Goal: Task Accomplishment & Management: Use online tool/utility

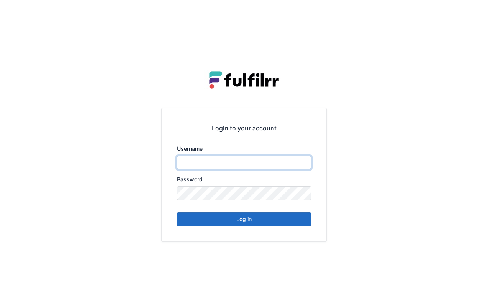
type input "******"
click at [270, 221] on button "Log in" at bounding box center [244, 220] width 134 height 14
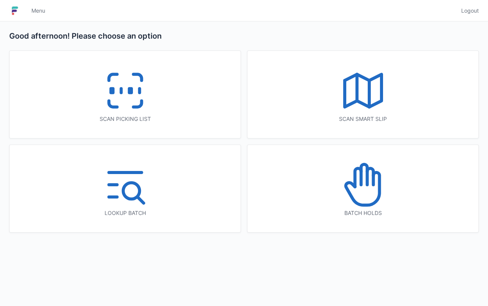
click at [147, 97] on icon at bounding box center [125, 90] width 49 height 49
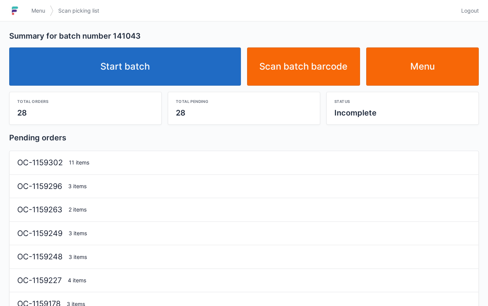
click at [157, 72] on link "Start batch" at bounding box center [125, 66] width 232 height 38
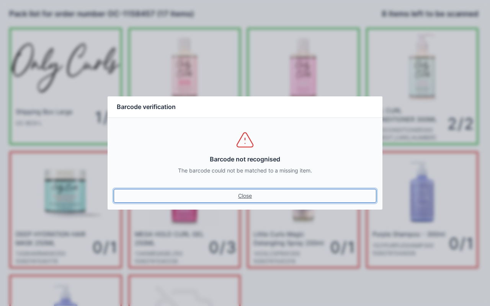
click at [247, 198] on link "Close" at bounding box center [245, 196] width 263 height 14
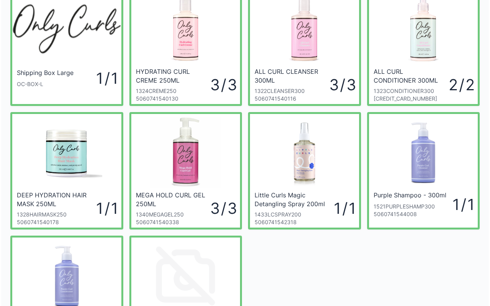
scroll to position [137, 0]
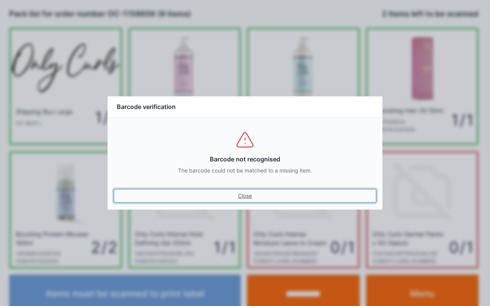
click at [244, 195] on link "Close" at bounding box center [245, 196] width 263 height 14
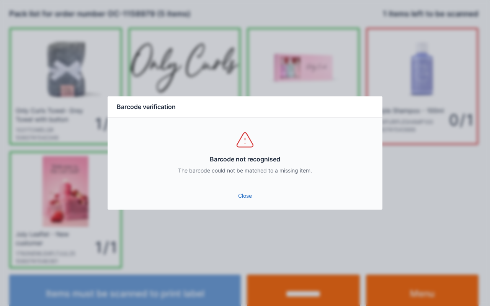
click at [249, 201] on link "Close" at bounding box center [245, 196] width 263 height 14
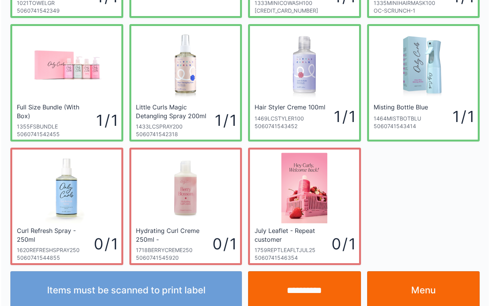
scroll to position [137, 0]
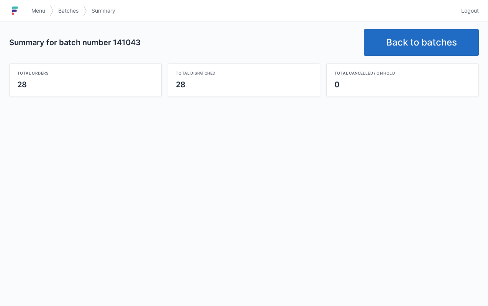
click at [420, 38] on link "Back to batches" at bounding box center [421, 42] width 115 height 27
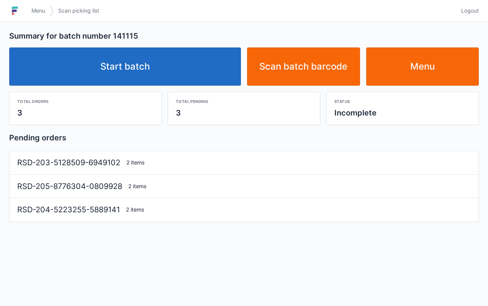
click at [159, 82] on link "Start batch" at bounding box center [125, 66] width 232 height 38
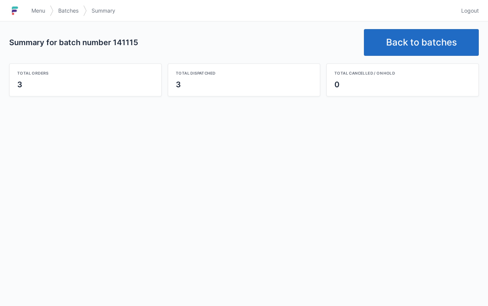
click at [406, 43] on link "Back to batches" at bounding box center [421, 42] width 115 height 27
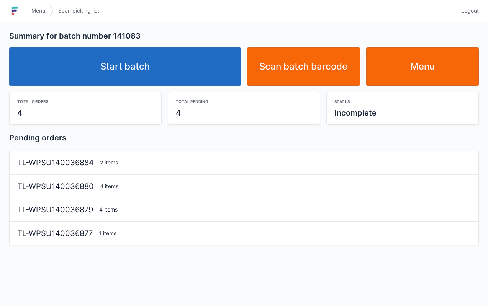
click at [178, 74] on link "Start batch" at bounding box center [125, 66] width 232 height 38
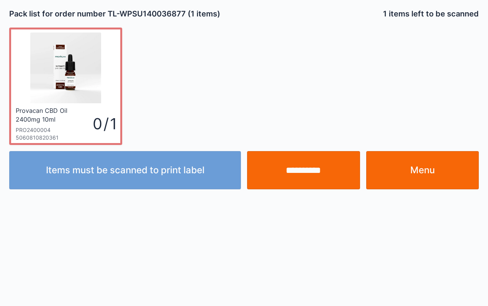
click at [440, 178] on link "Menu" at bounding box center [422, 170] width 113 height 38
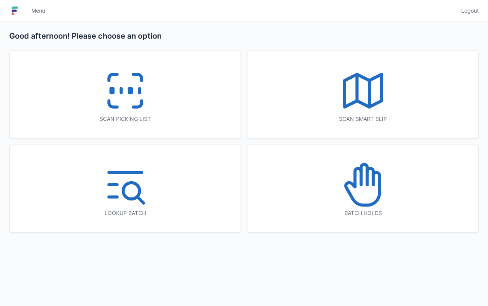
click at [134, 88] on icon at bounding box center [125, 90] width 49 height 49
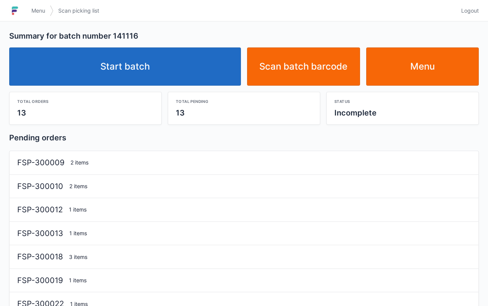
click at [165, 83] on link "Start batch" at bounding box center [125, 66] width 232 height 38
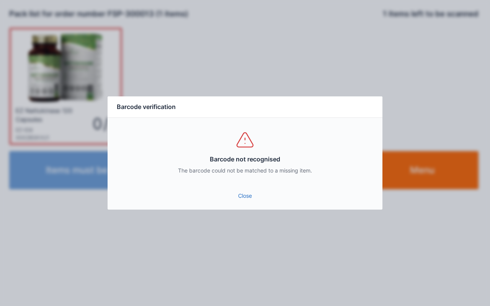
click at [252, 201] on link "Close" at bounding box center [245, 196] width 263 height 14
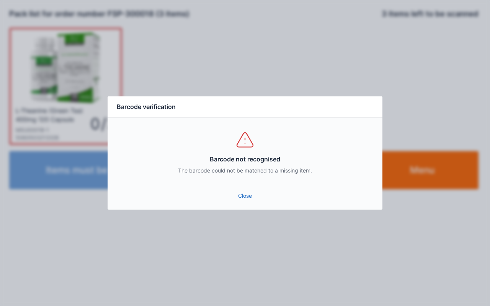
click at [239, 208] on div "Close" at bounding box center [245, 198] width 275 height 23
click at [238, 201] on link "Close" at bounding box center [245, 196] width 263 height 14
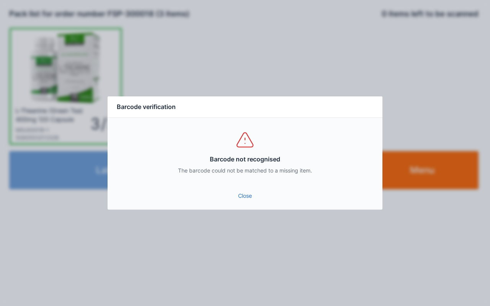
click at [242, 195] on link "Close" at bounding box center [245, 196] width 263 height 14
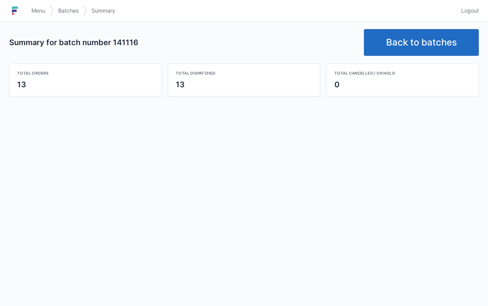
click at [414, 49] on link "Back to batches" at bounding box center [421, 42] width 115 height 27
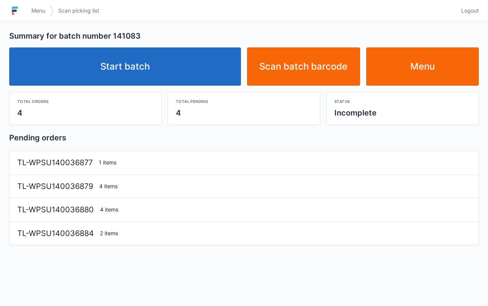
click at [162, 72] on link "Start batch" at bounding box center [125, 66] width 232 height 38
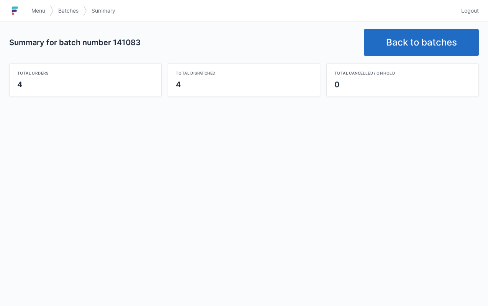
click at [440, 46] on link "Back to batches" at bounding box center [421, 42] width 115 height 27
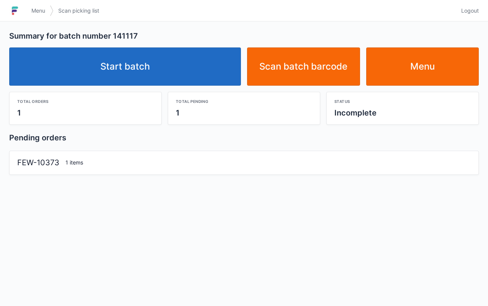
click at [190, 83] on link "Start batch" at bounding box center [125, 66] width 232 height 38
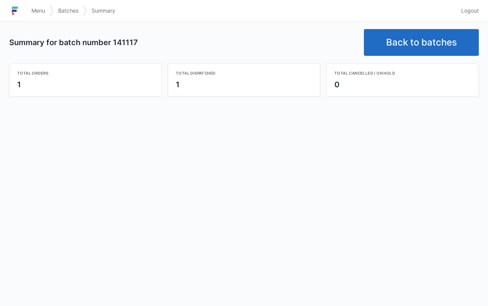
click at [423, 54] on link "Back to batches" at bounding box center [421, 42] width 115 height 27
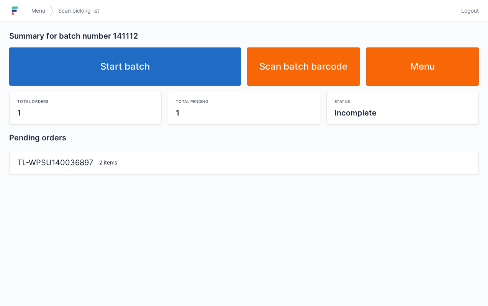
click at [156, 70] on link "Start batch" at bounding box center [125, 66] width 232 height 38
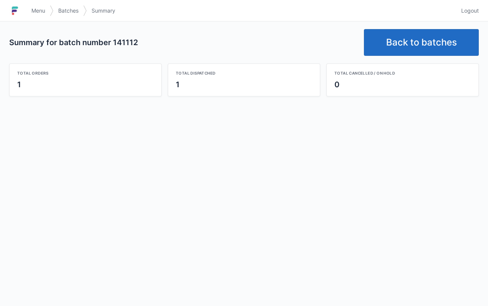
click at [426, 30] on link "Back to batches" at bounding box center [421, 42] width 115 height 27
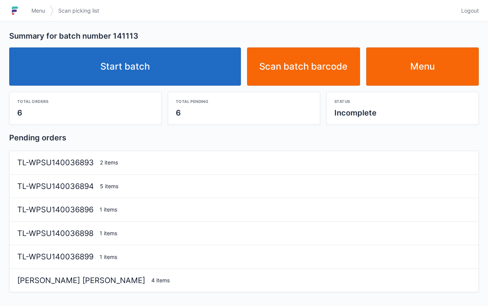
click at [175, 69] on link "Start batch" at bounding box center [125, 66] width 232 height 38
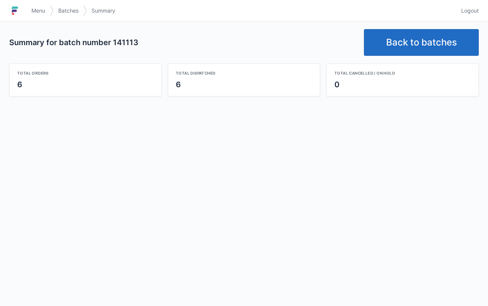
click at [436, 46] on link "Back to batches" at bounding box center [421, 42] width 115 height 27
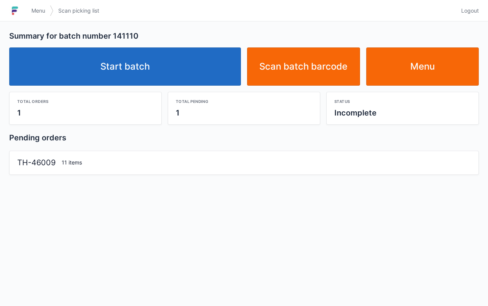
click at [182, 74] on link "Start batch" at bounding box center [125, 66] width 232 height 38
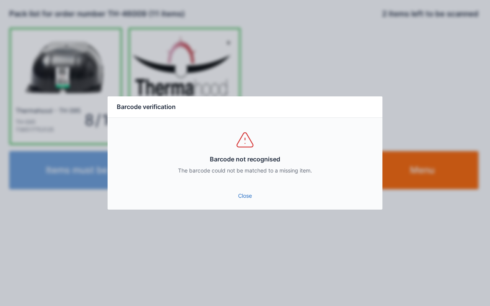
click at [247, 191] on link "Close" at bounding box center [245, 196] width 263 height 14
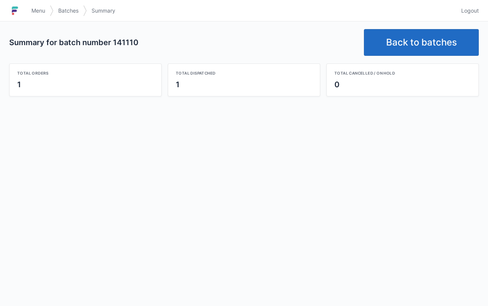
click at [418, 46] on link "Back to batches" at bounding box center [421, 42] width 115 height 27
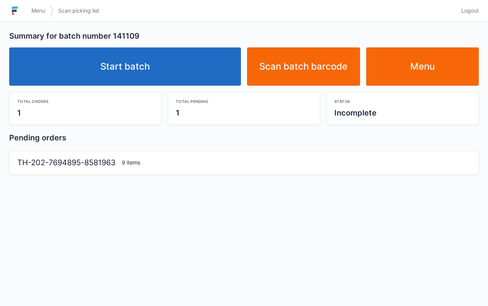
click at [189, 65] on link "Start batch" at bounding box center [125, 66] width 232 height 38
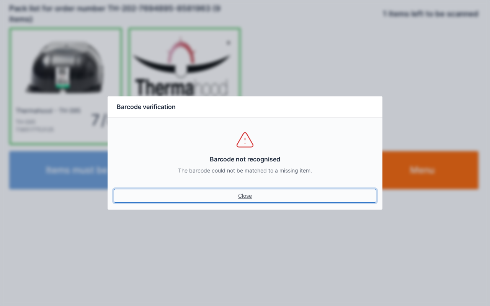
click at [232, 203] on link "Close" at bounding box center [245, 196] width 263 height 14
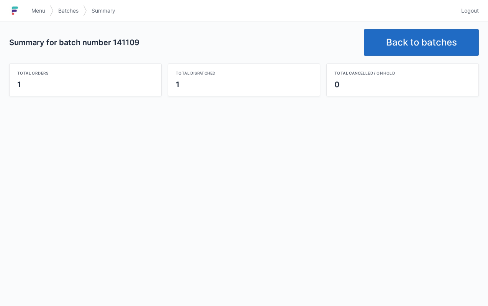
click at [402, 54] on link "Back to batches" at bounding box center [421, 42] width 115 height 27
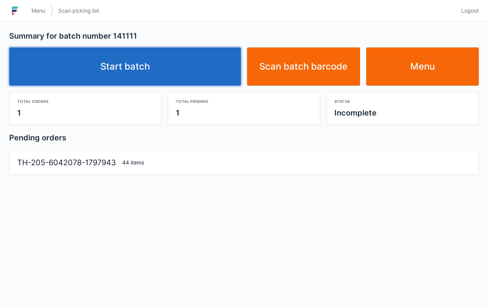
click at [182, 68] on link "Start batch" at bounding box center [125, 66] width 232 height 38
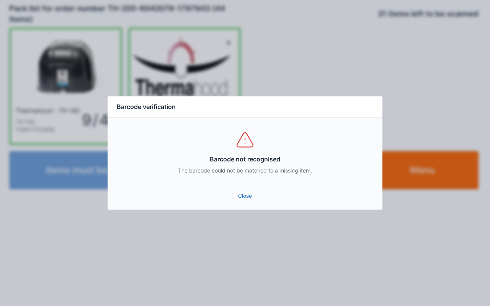
click at [383, 246] on div "Barcode verification Barcode not recognised The barcode could not be matched to…" at bounding box center [245, 153] width 490 height 306
click at [243, 198] on link "Close" at bounding box center [245, 196] width 263 height 14
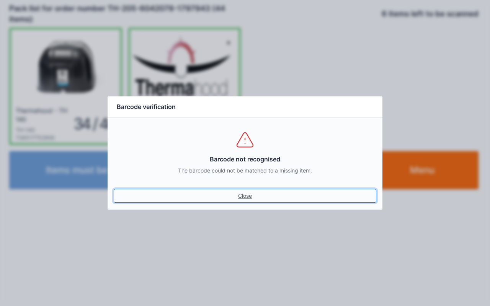
click at [240, 201] on link "Close" at bounding box center [245, 196] width 263 height 14
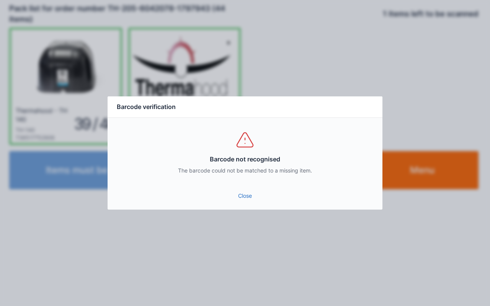
click at [243, 198] on link "Close" at bounding box center [245, 196] width 263 height 14
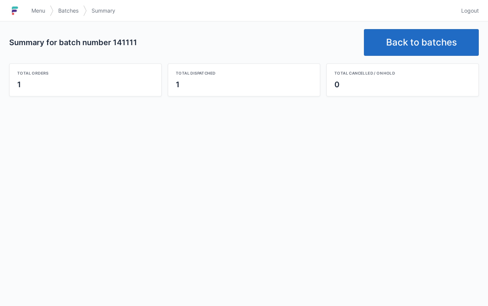
click at [226, 25] on div "Summary for batch number 141111 Back to batches Total orders 1 Total dispatched…" at bounding box center [244, 62] width 488 height 83
